Goal: Task Accomplishment & Management: Use online tool/utility

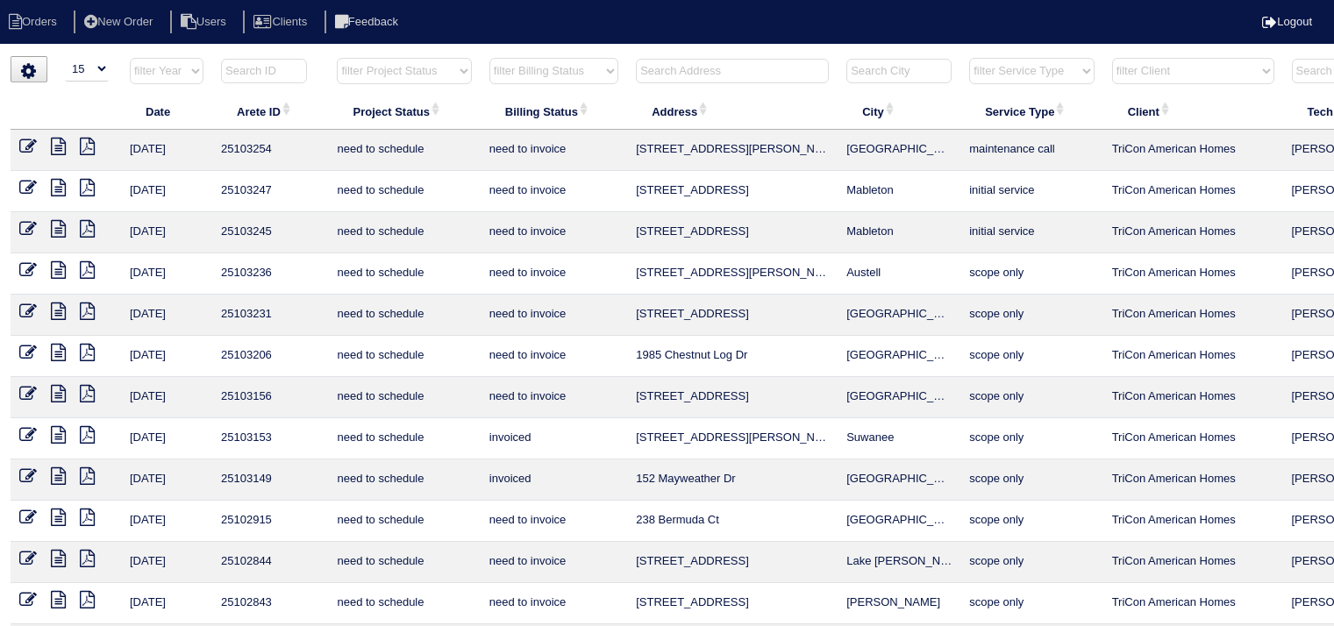
select select "15"
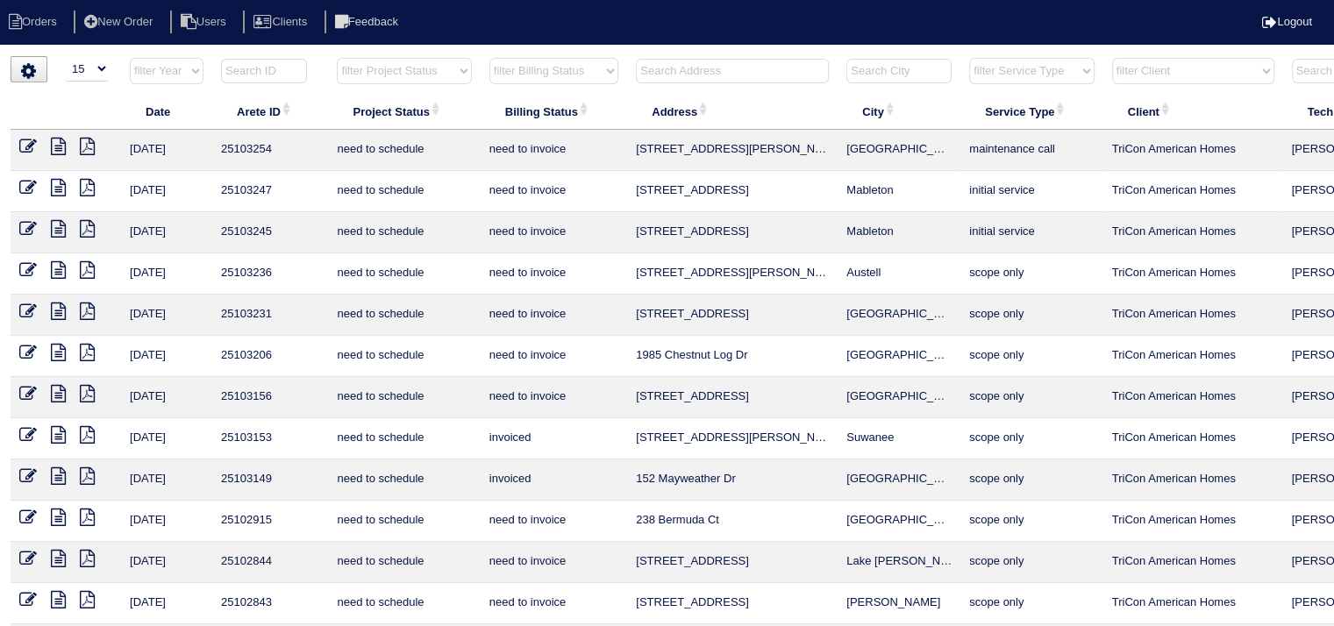
click at [782, 71] on input "text" at bounding box center [732, 71] width 193 height 25
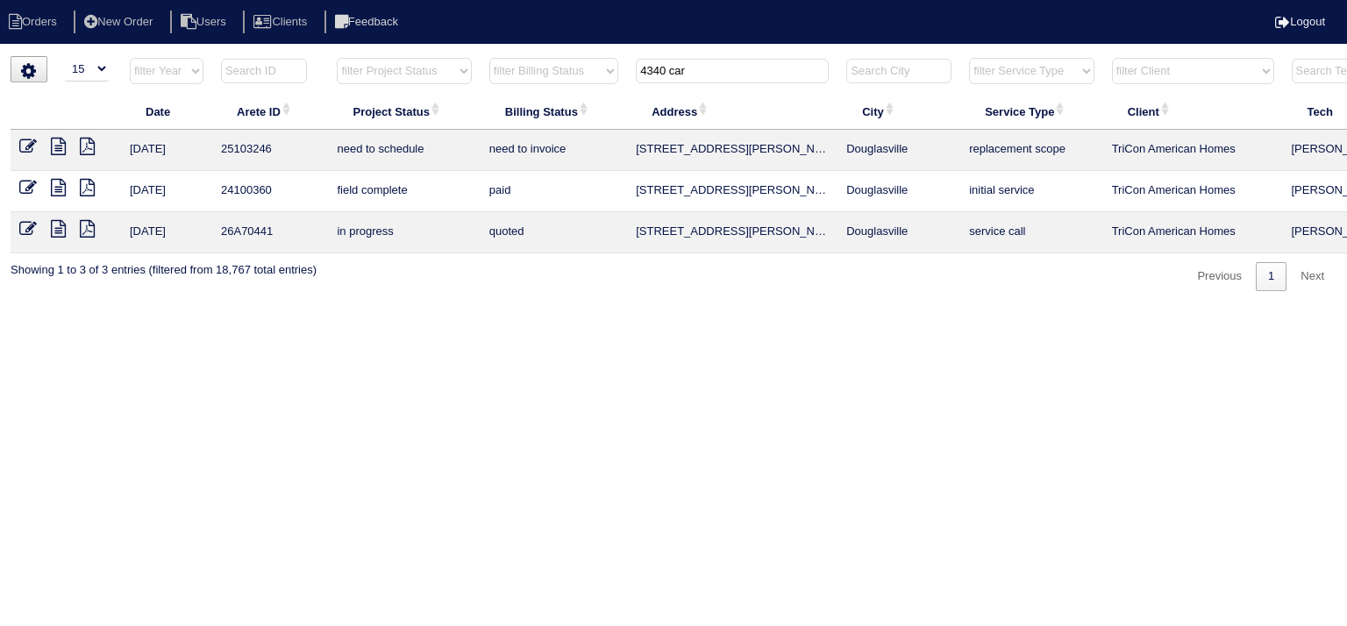
type input "4340 car"
click at [61, 146] on icon at bounding box center [58, 147] width 15 height 18
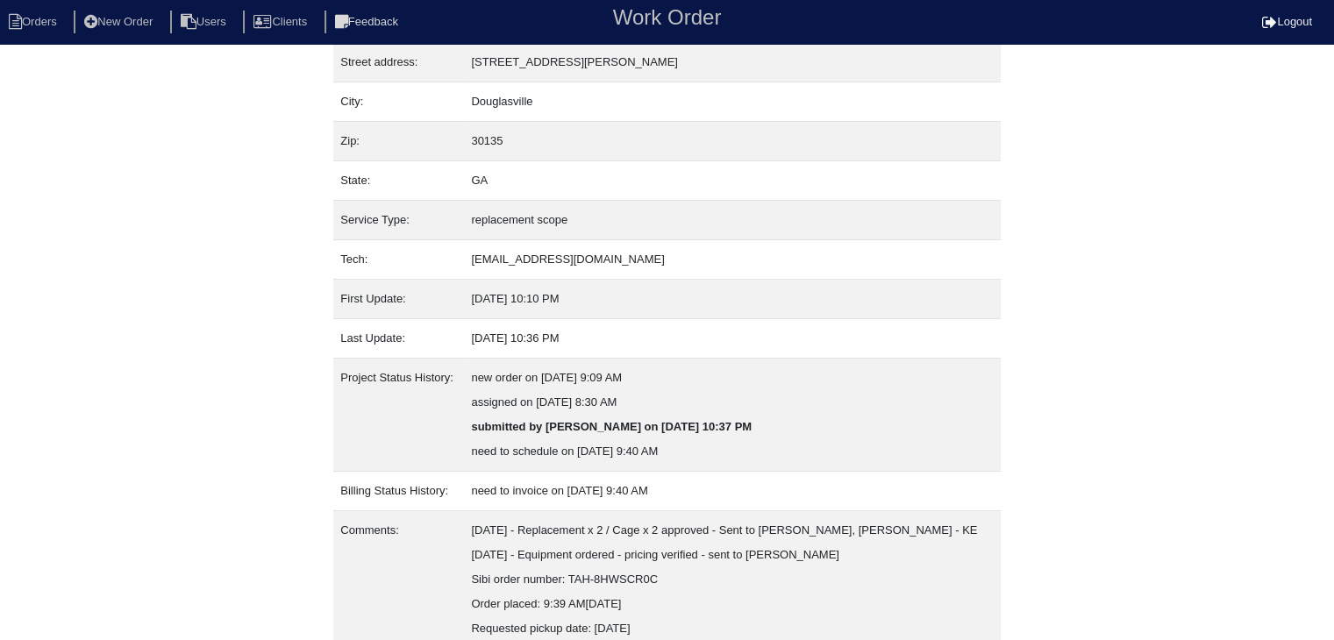
scroll to position [158, 0]
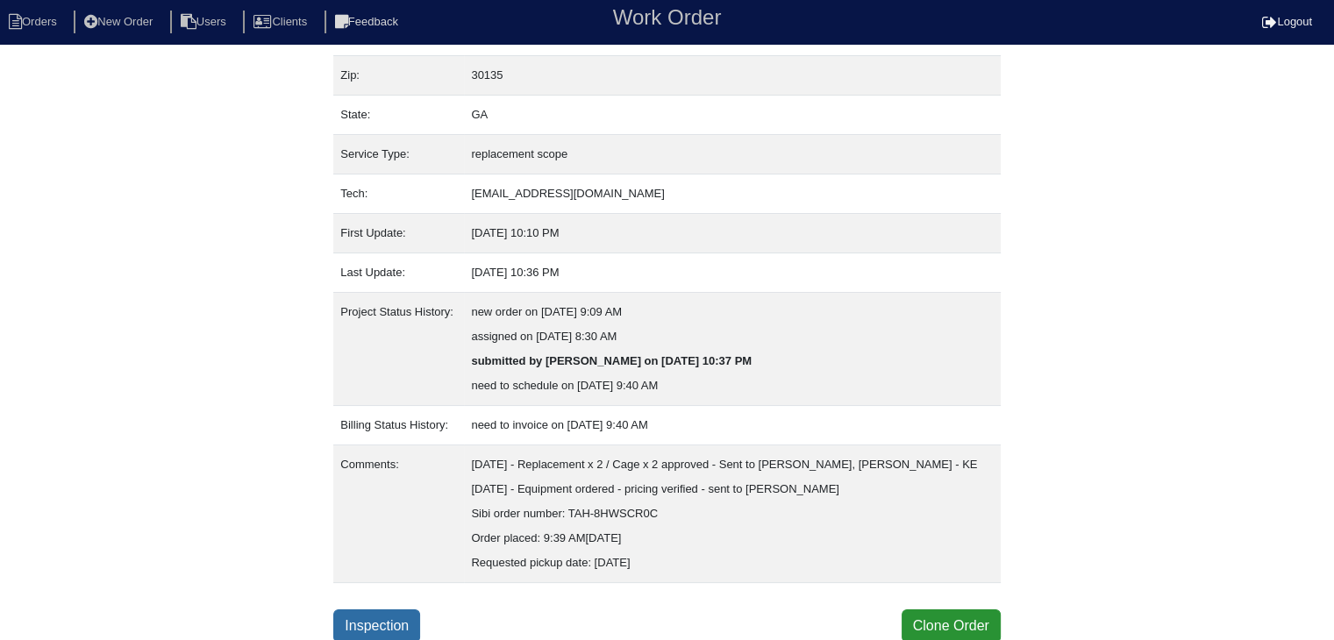
click at [392, 620] on link "Inspection" at bounding box center [376, 626] width 87 height 33
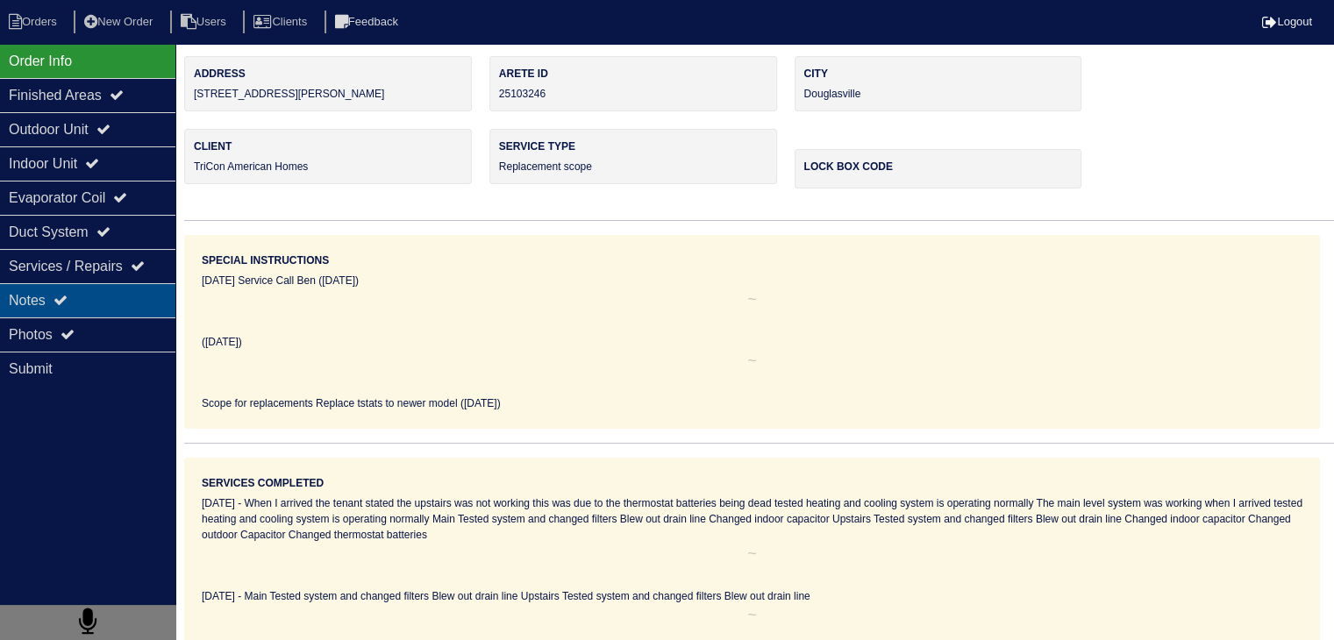
click at [115, 299] on div "Notes" at bounding box center [87, 300] width 175 height 34
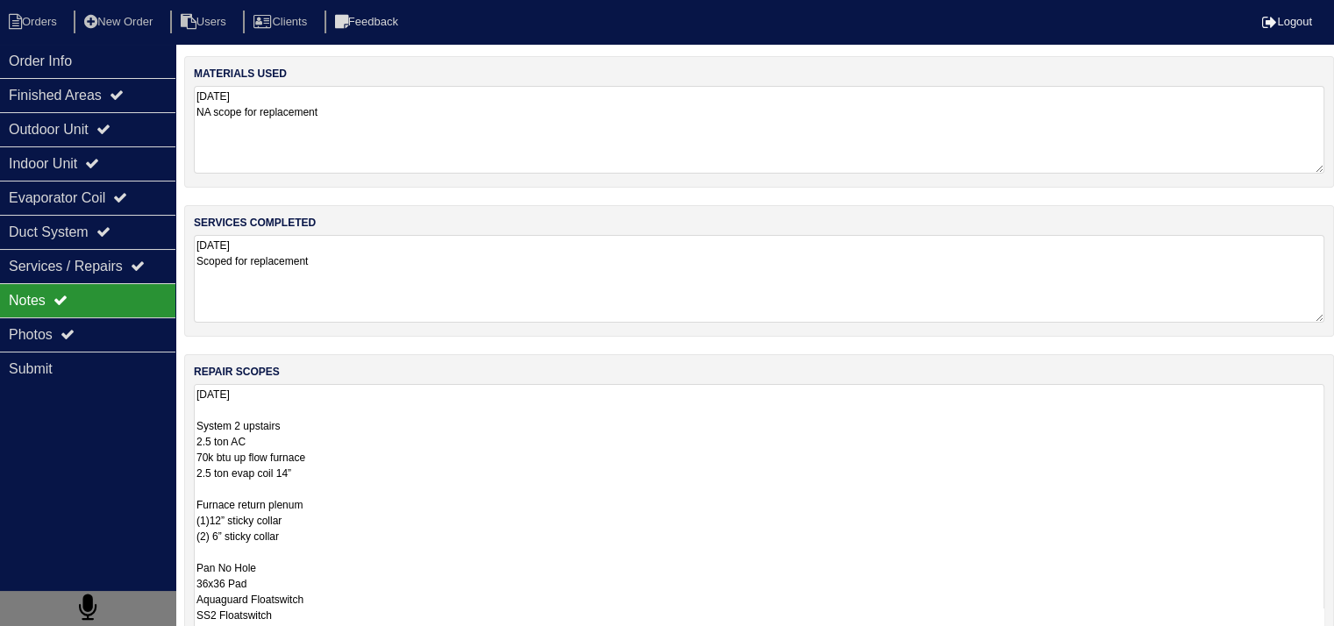
drag, startPoint x: 200, startPoint y: 426, endPoint x: 328, endPoint y: 453, distance: 130.9
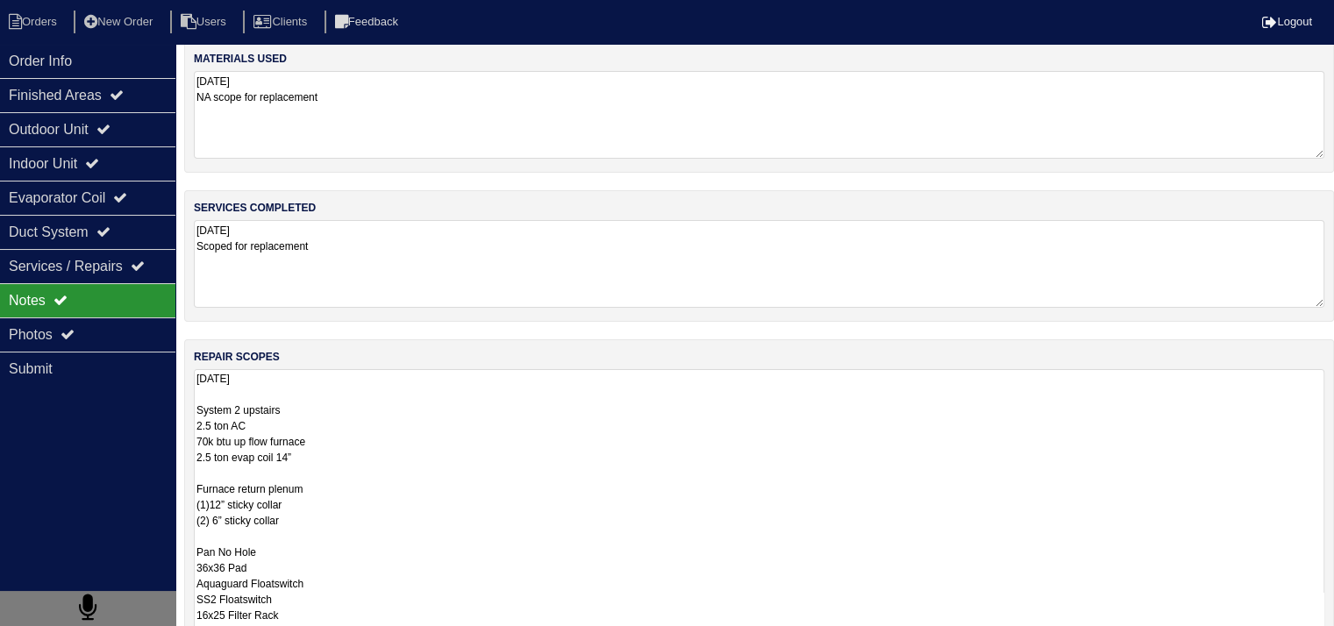
scroll to position [263, 0]
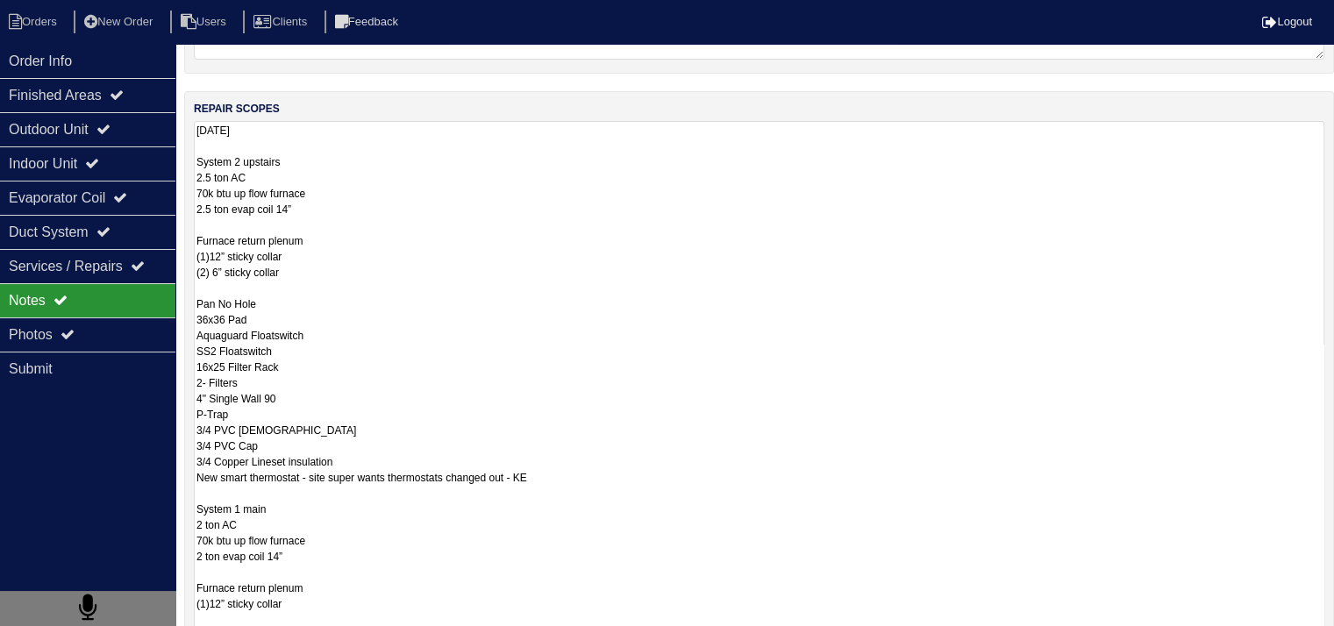
click at [481, 375] on textarea "[DATE] System 2 upstairs 2.5 ton AC 70k btu up flow furnace 2.5 ton evap coil 1…" at bounding box center [759, 470] width 1131 height 698
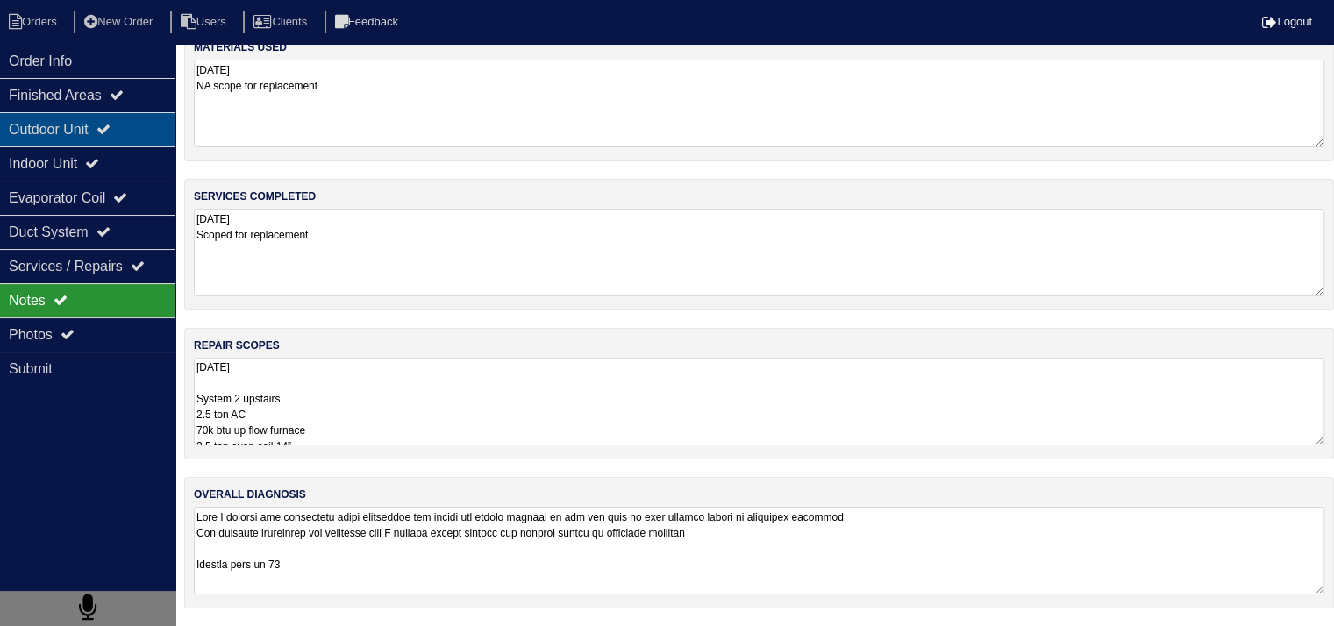
scroll to position [0, 0]
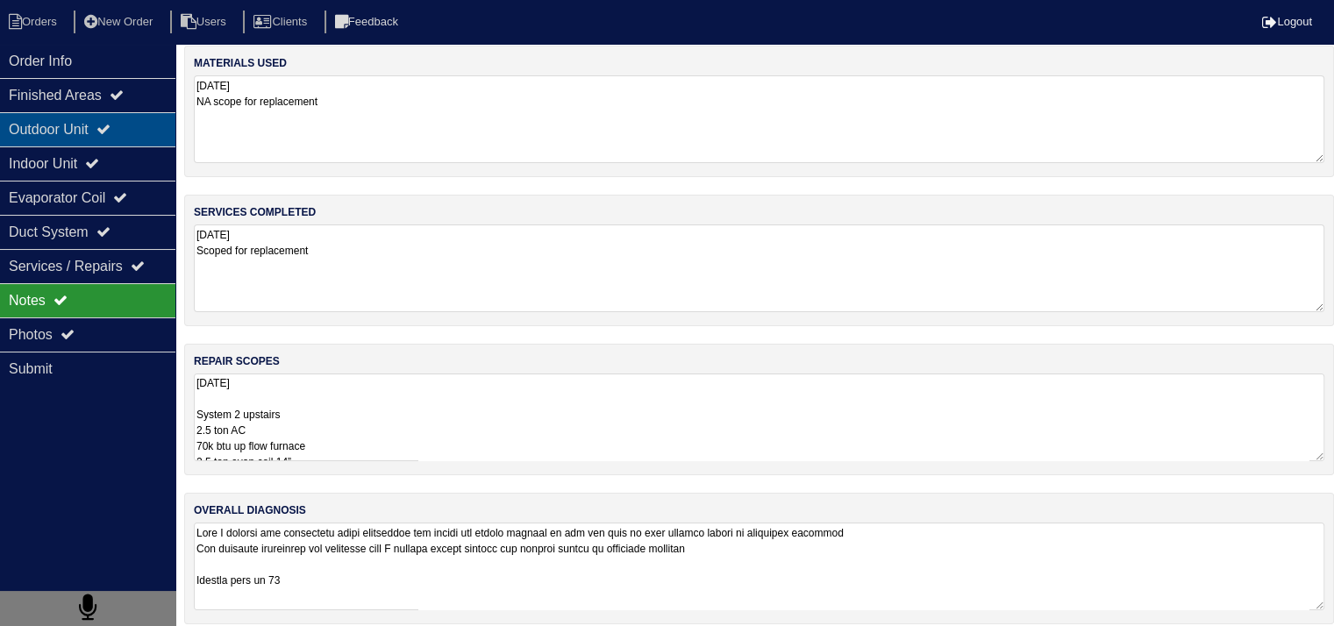
click at [60, 122] on div "Outdoor Unit" at bounding box center [87, 129] width 175 height 34
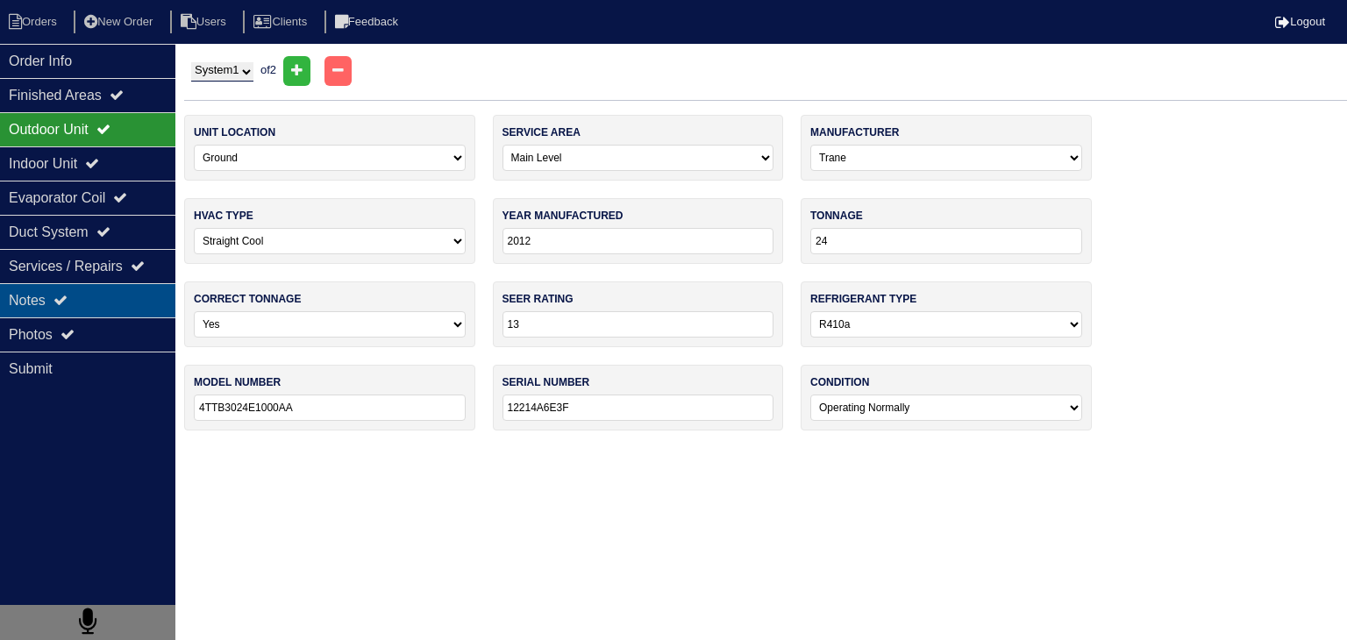
click at [130, 304] on div "Notes" at bounding box center [87, 300] width 175 height 34
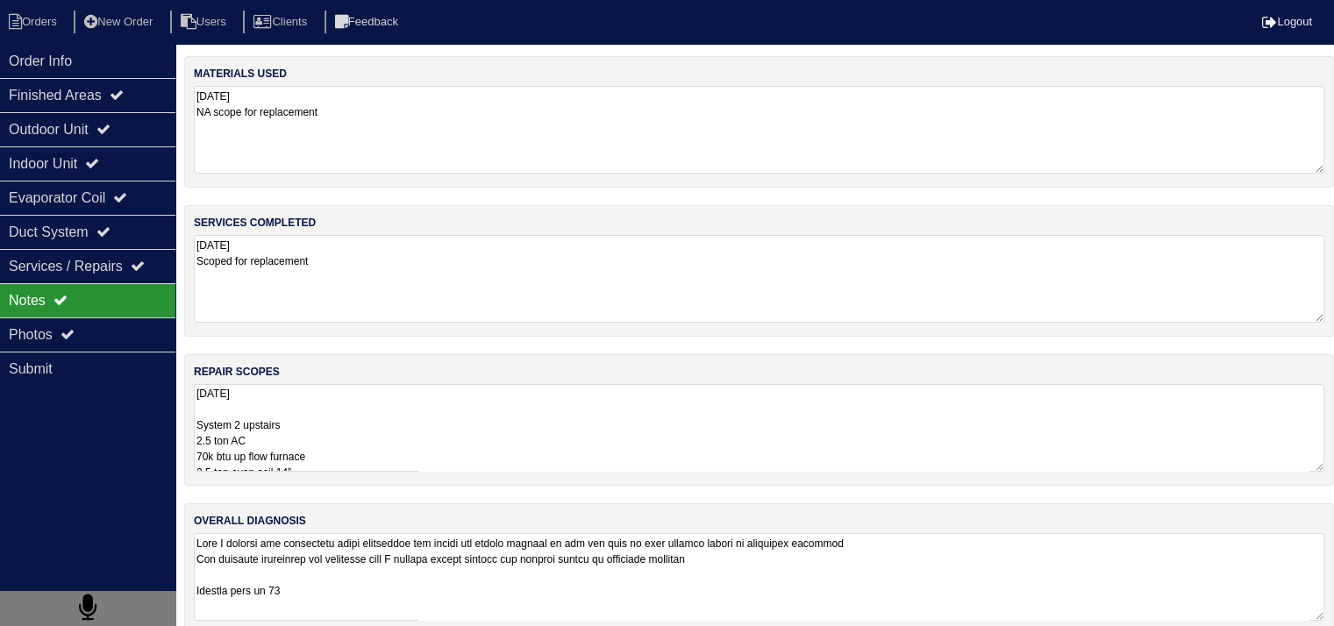
click at [427, 429] on textarea "[DATE] System 2 upstairs 2.5 ton AC 70k btu up flow furnace 2.5 ton evap coil 1…" at bounding box center [759, 428] width 1131 height 88
